Goal: Information Seeking & Learning: Learn about a topic

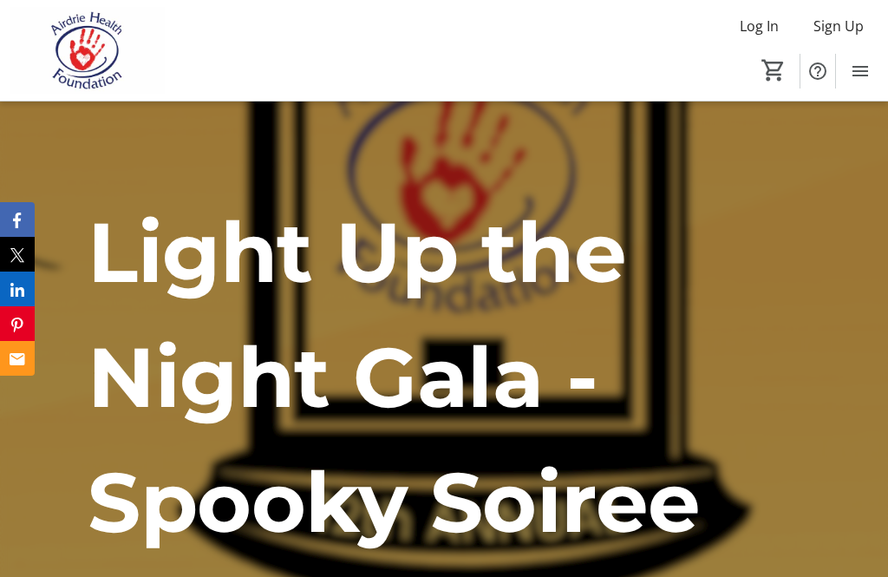
click at [855, 71] on mat-icon "Menu" at bounding box center [860, 71] width 21 height 21
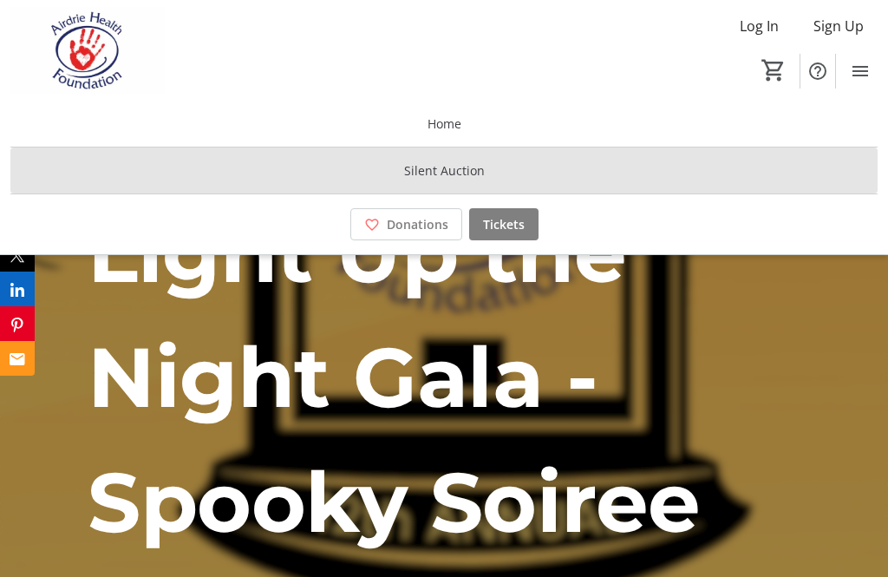
click at [424, 172] on span "Silent Auction" at bounding box center [444, 170] width 81 height 18
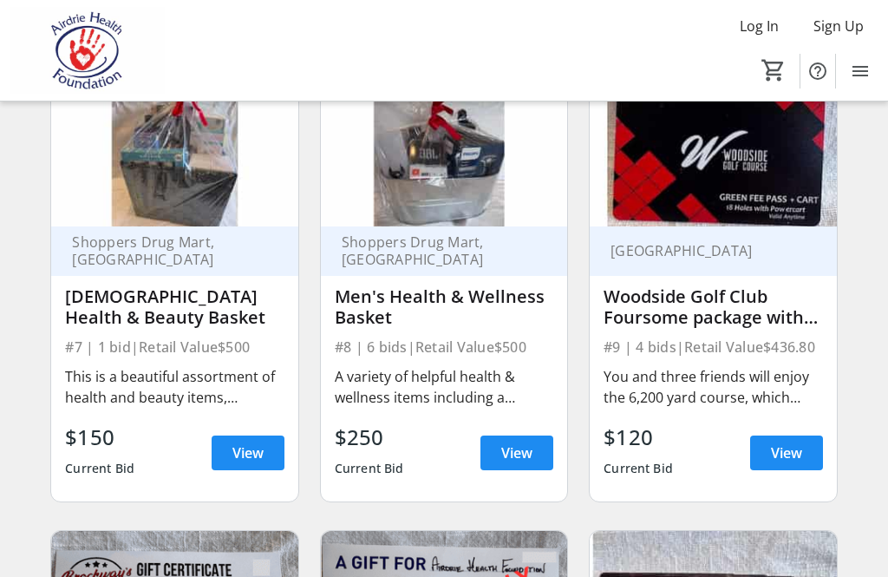
scroll to position [1041, 0]
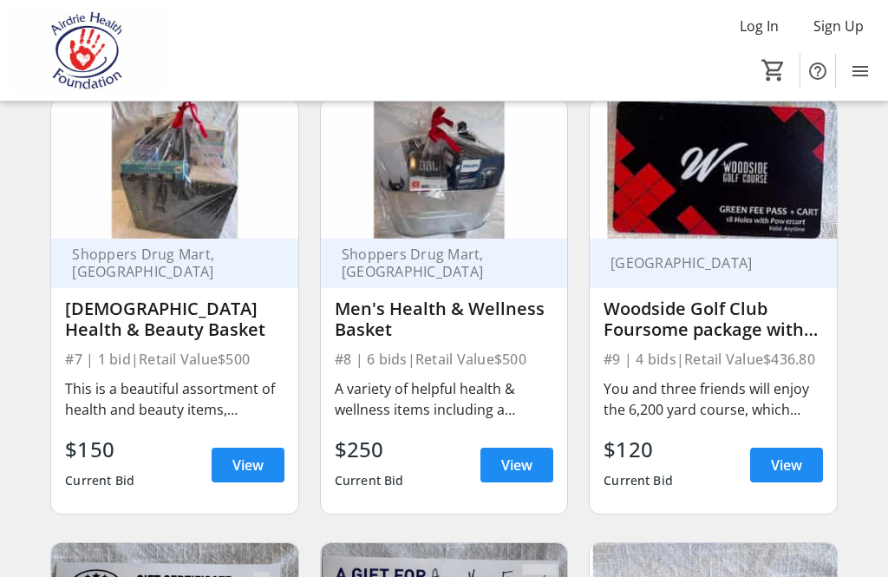
click at [471, 195] on img at bounding box center [444, 169] width 246 height 139
click at [506, 336] on div "Men's Health & Wellness Basket" at bounding box center [444, 319] width 219 height 42
click at [509, 460] on span "View" at bounding box center [516, 464] width 31 height 21
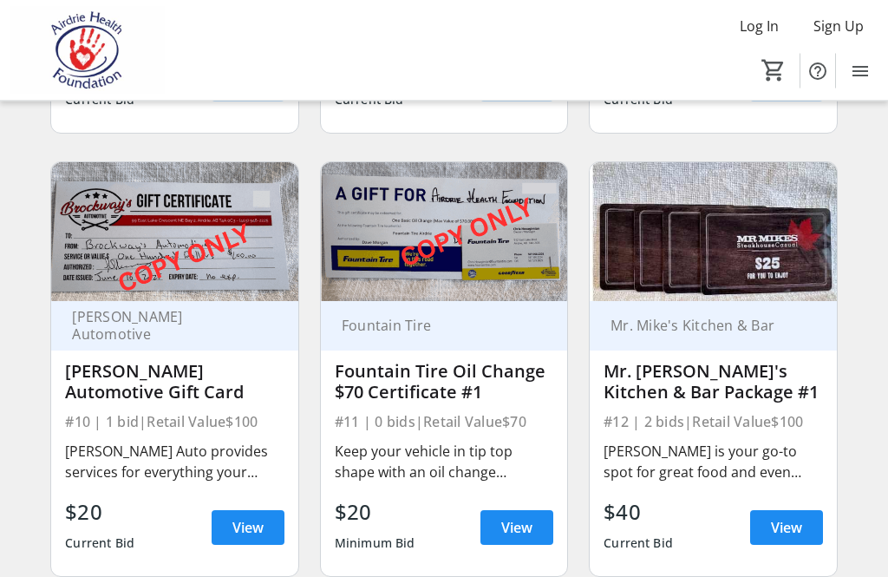
scroll to position [1422, 0]
click at [789, 526] on span "View" at bounding box center [786, 527] width 31 height 21
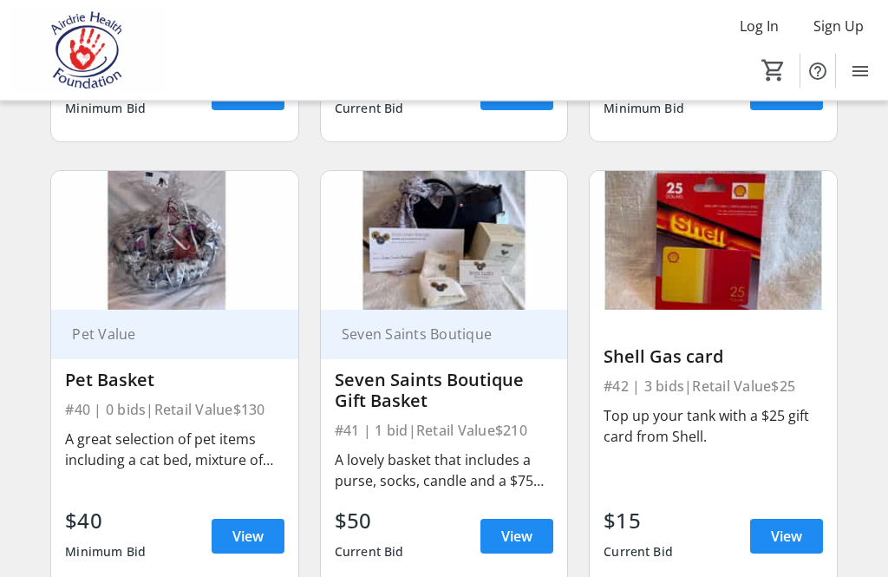
scroll to position [5834, 0]
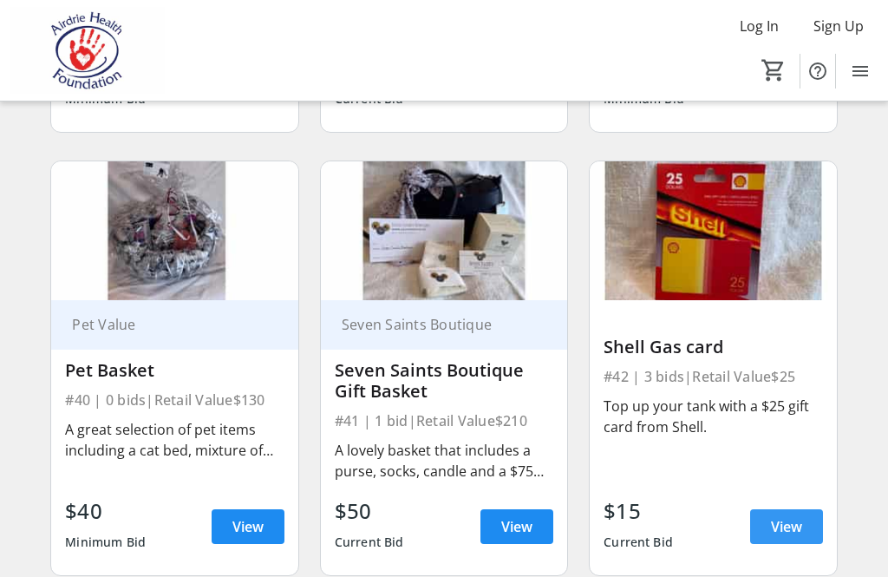
click at [800, 516] on span "View" at bounding box center [786, 526] width 31 height 21
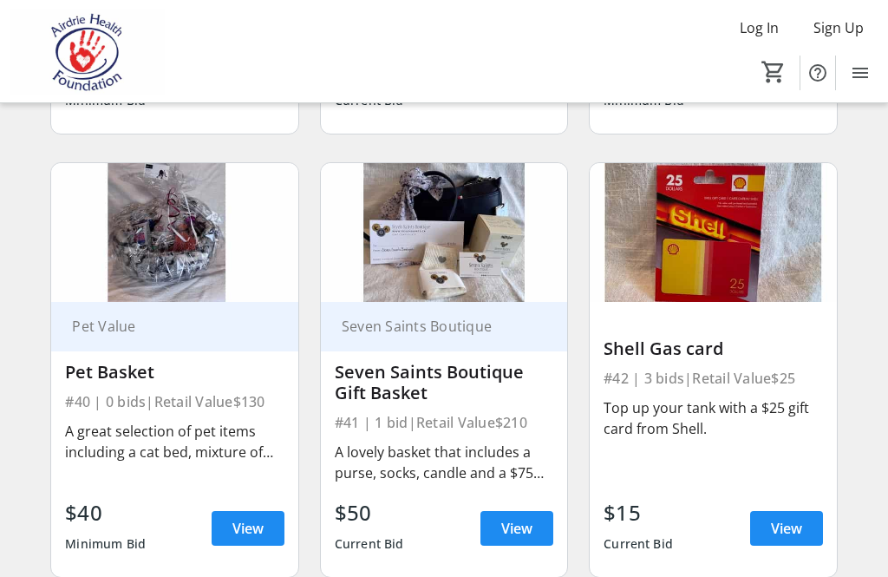
scroll to position [5832, 0]
click at [232, 523] on span "View" at bounding box center [247, 528] width 31 height 21
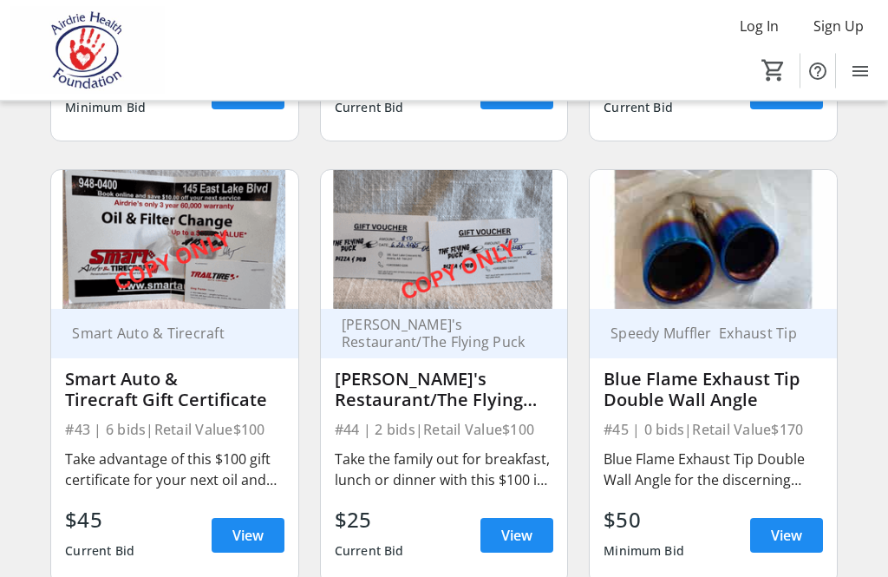
scroll to position [6272, 0]
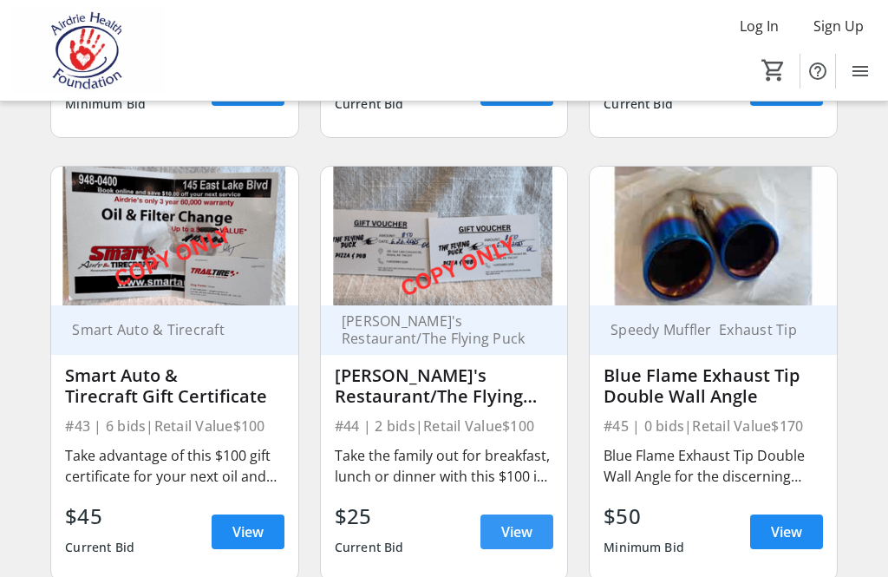
click at [502, 540] on span at bounding box center [516, 532] width 73 height 42
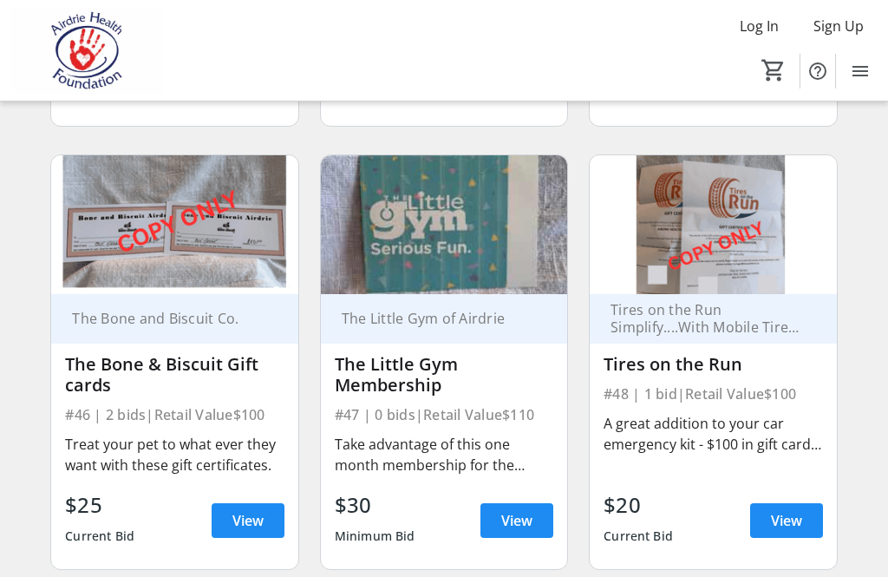
scroll to position [6728, 0]
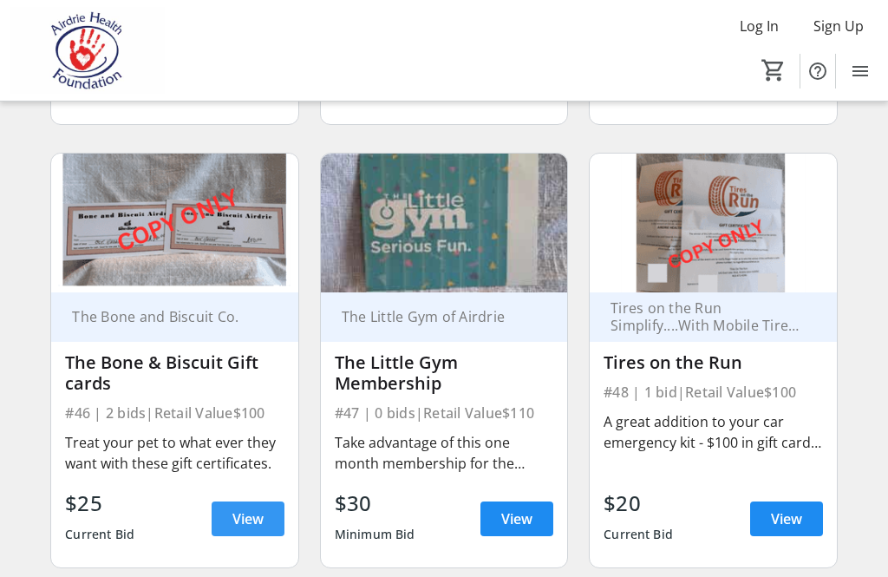
click at [250, 521] on span at bounding box center [248, 519] width 73 height 42
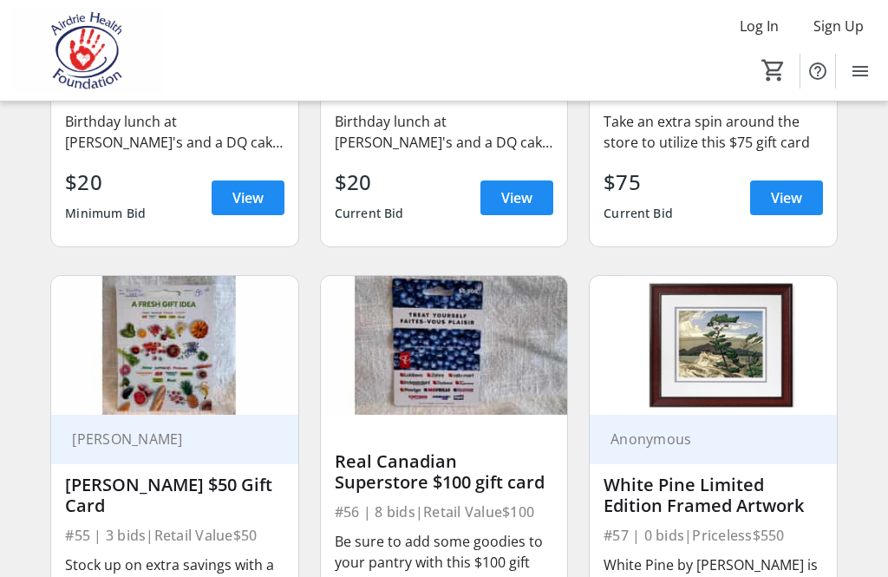
scroll to position [8012, 0]
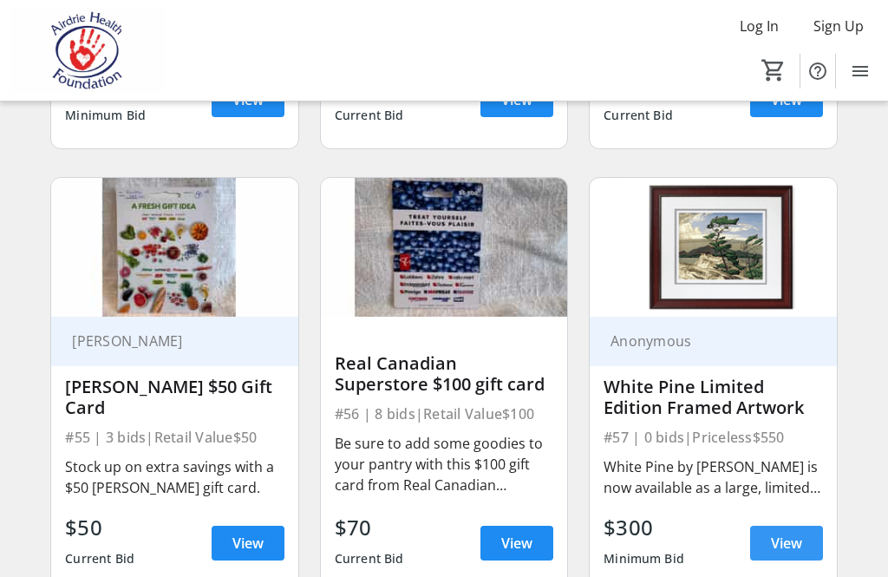
click at [780, 532] on span "View" at bounding box center [786, 542] width 31 height 21
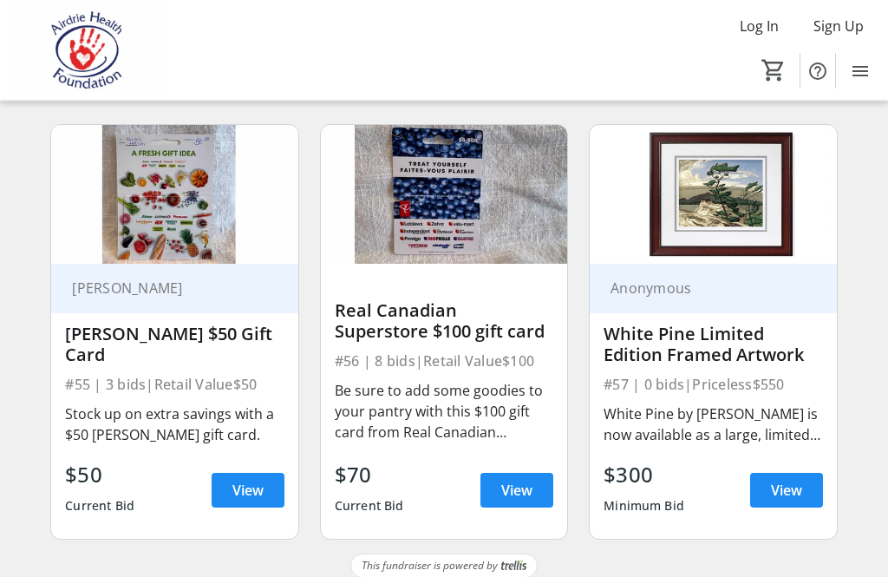
scroll to position [8067, 0]
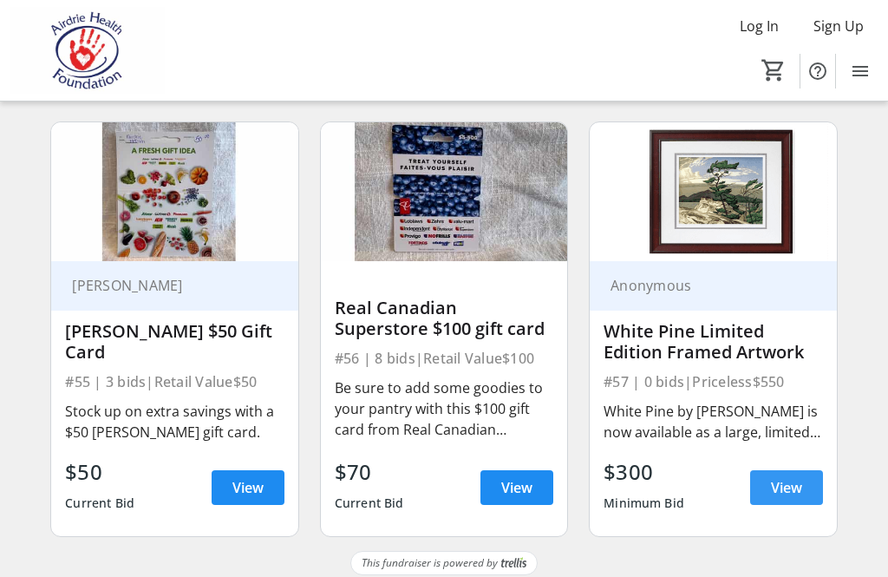
click at [786, 477] on span "View" at bounding box center [786, 487] width 31 height 21
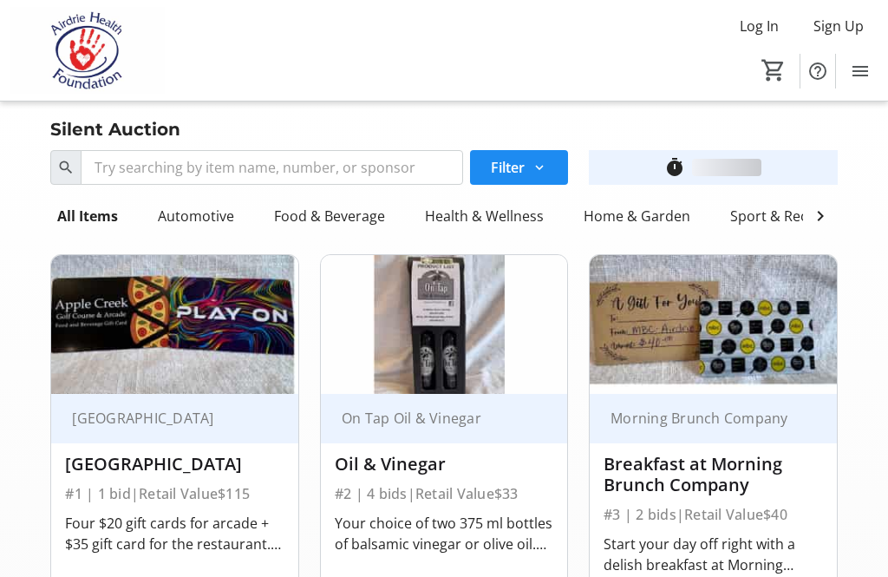
scroll to position [8067, 0]
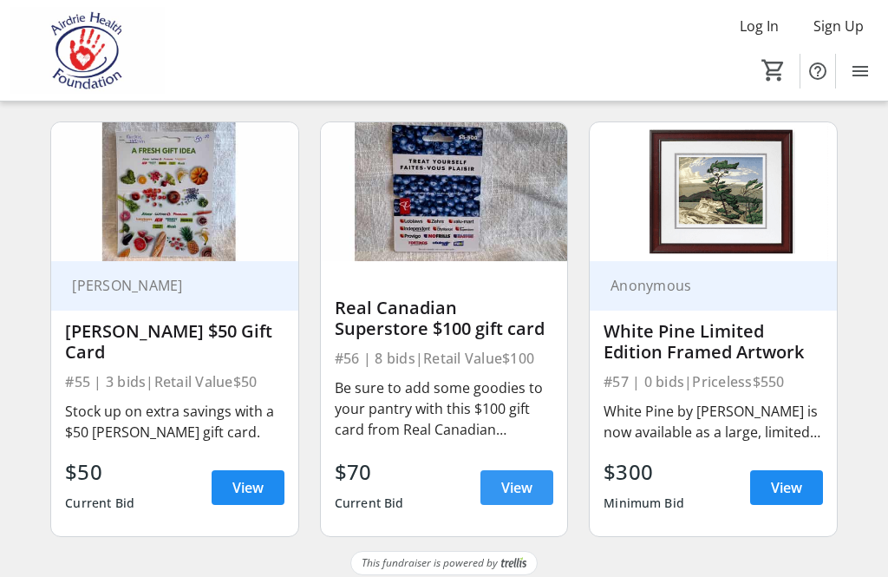
click at [528, 477] on span "View" at bounding box center [516, 487] width 31 height 21
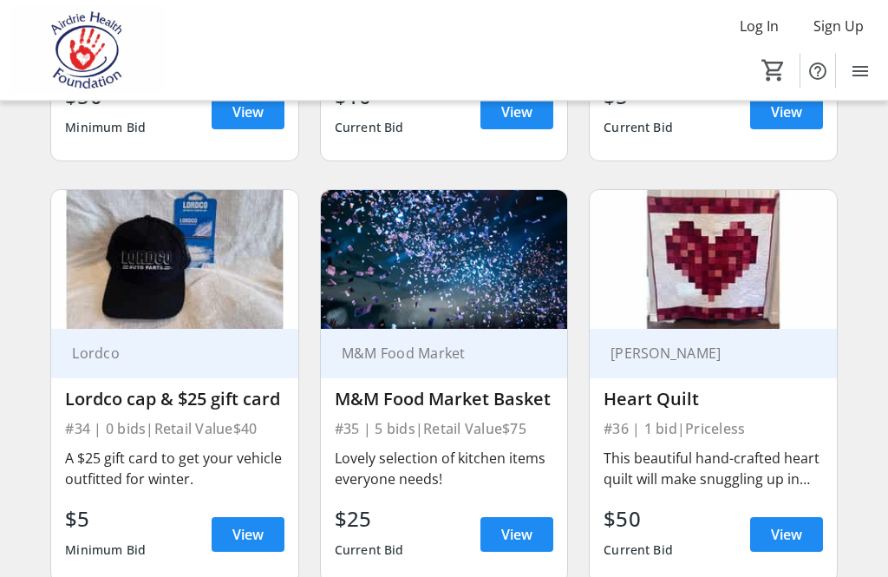
scroll to position [4731, 0]
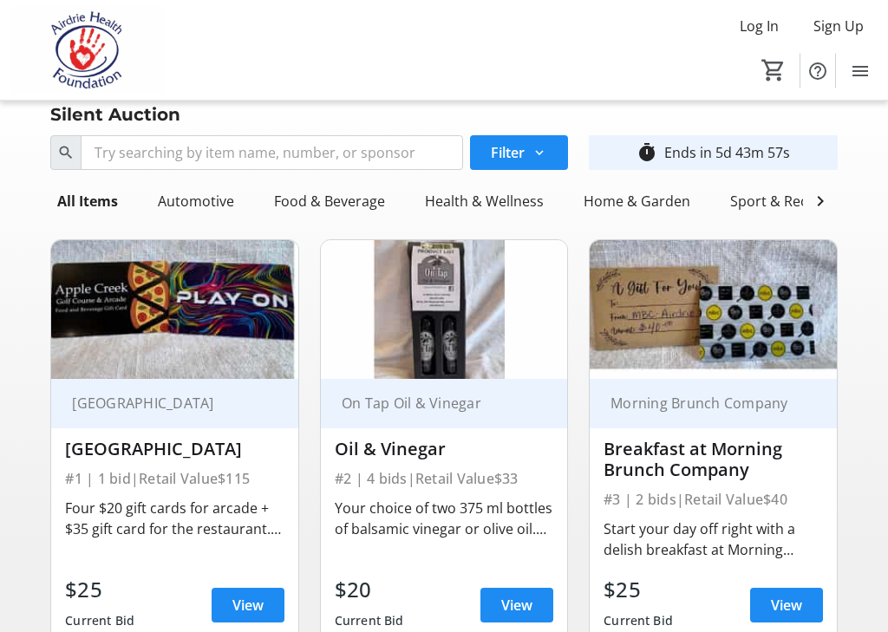
scroll to position [15, 0]
click at [302, 201] on div "Food & Beverage" at bounding box center [329, 201] width 125 height 35
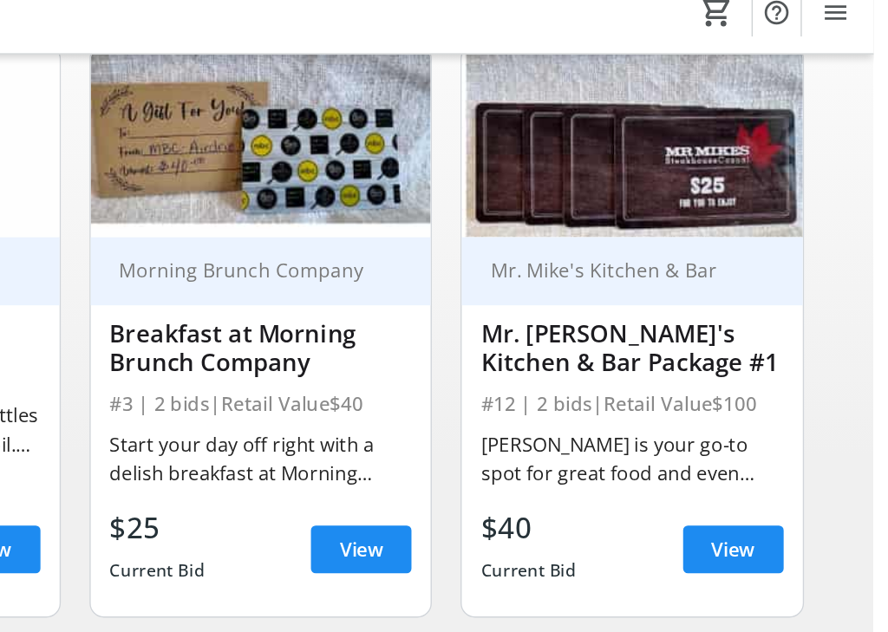
scroll to position [175, 0]
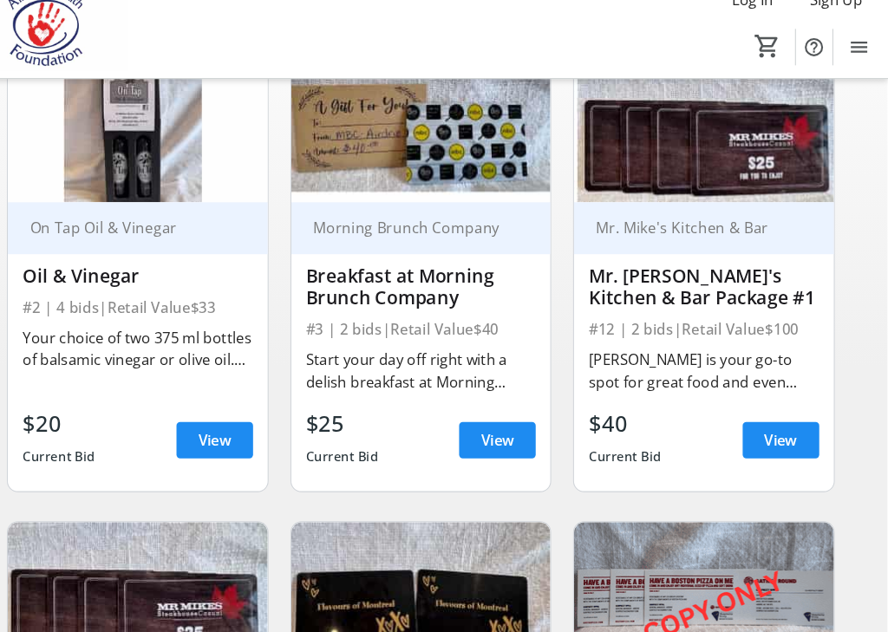
click at [771, 434] on span "View" at bounding box center [786, 444] width 31 height 21
